Goal: Information Seeking & Learning: Find specific fact

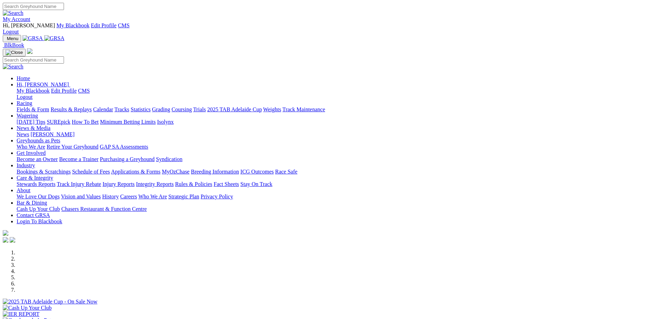
click at [174, 119] on link "Isolynx" at bounding box center [165, 122] width 17 height 6
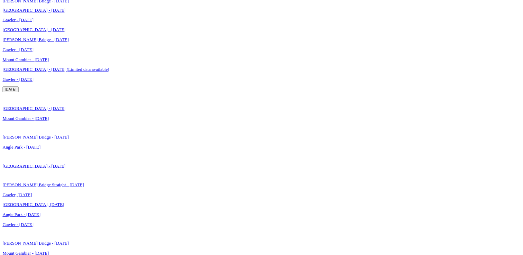
scroll to position [1476, 0]
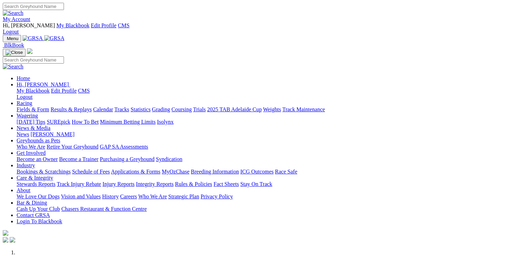
click at [32, 100] on link "Racing" at bounding box center [25, 103] width 16 height 6
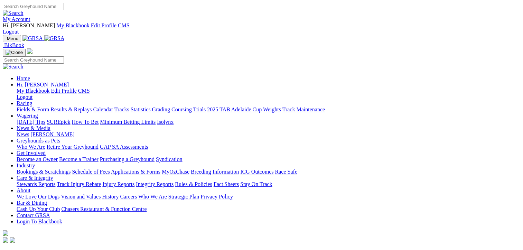
click at [92, 106] on link "Results & Replays" at bounding box center [70, 109] width 41 height 6
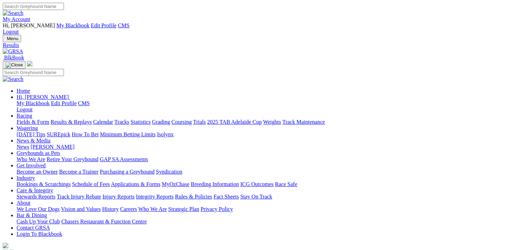
type input "Sunday, 3 Aug 2025"
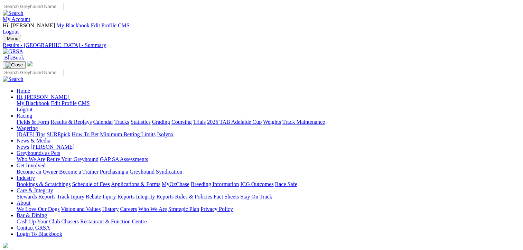
scroll to position [81, 0]
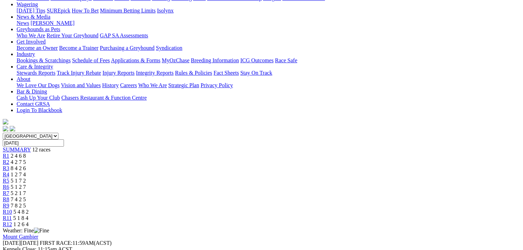
scroll to position [161, 0]
